Goal: Find specific page/section

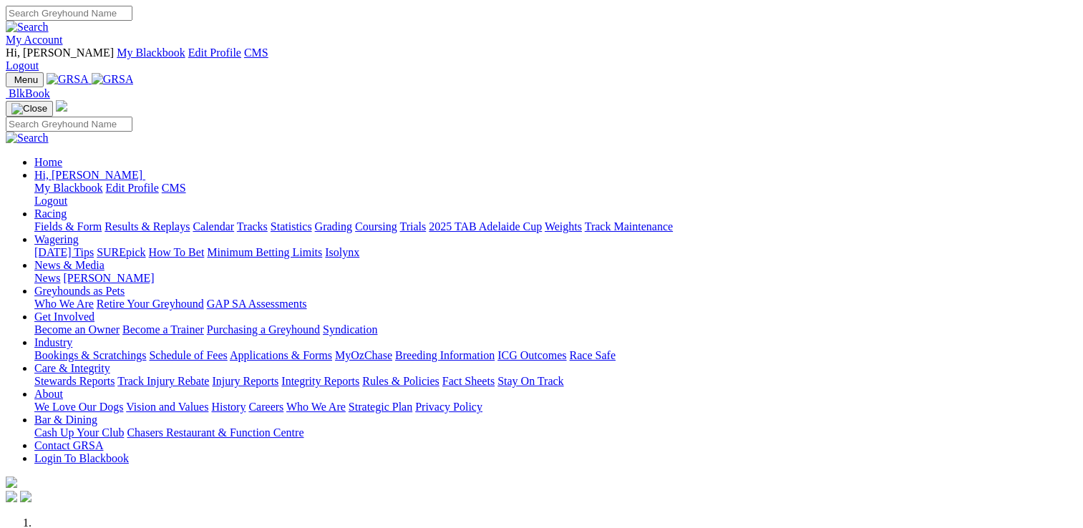
drag, startPoint x: 0, startPoint y: 0, endPoint x: 797, endPoint y: 59, distance: 799.2
click at [110, 362] on link "Care & Integrity" at bounding box center [72, 368] width 76 height 12
click at [115, 375] on link "Stewards Reports" at bounding box center [74, 381] width 80 height 12
